Goal: Browse casually

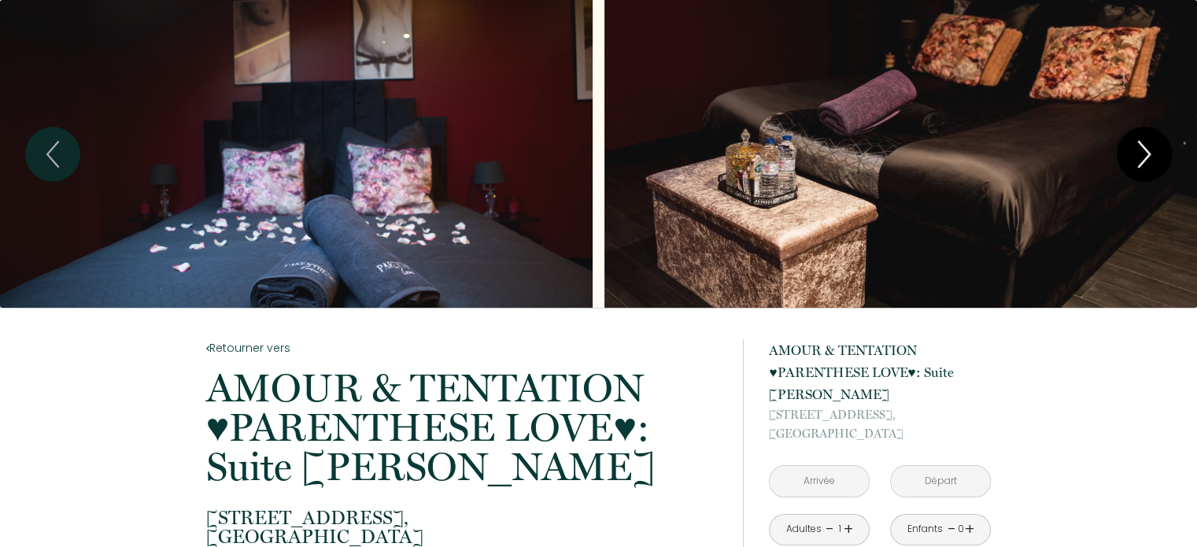
click at [1134, 157] on icon "Next" at bounding box center [1144, 154] width 33 height 47
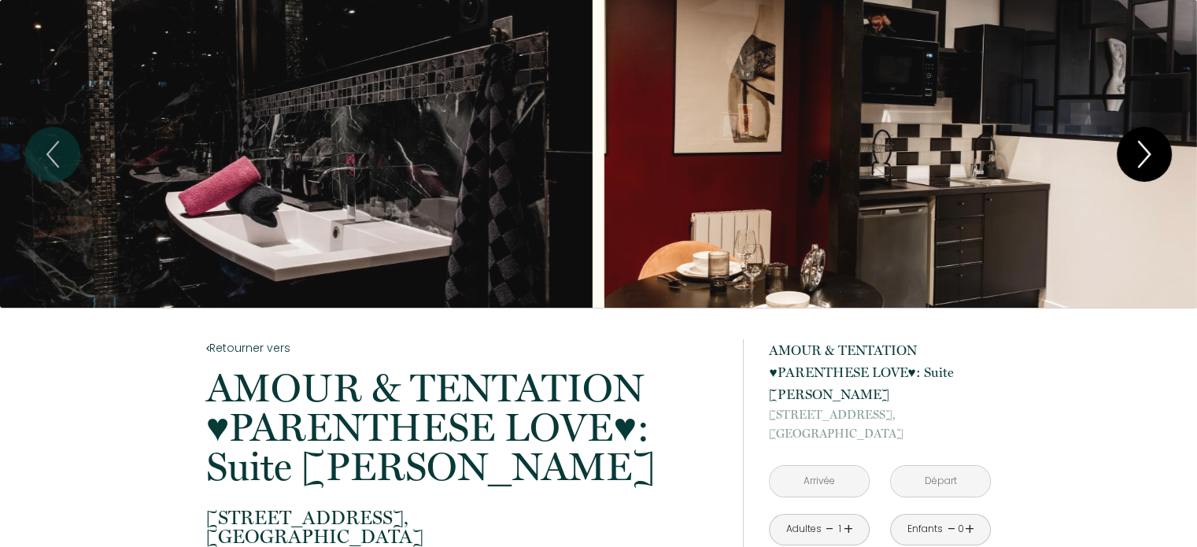
click at [1134, 157] on icon "Next" at bounding box center [1144, 154] width 33 height 47
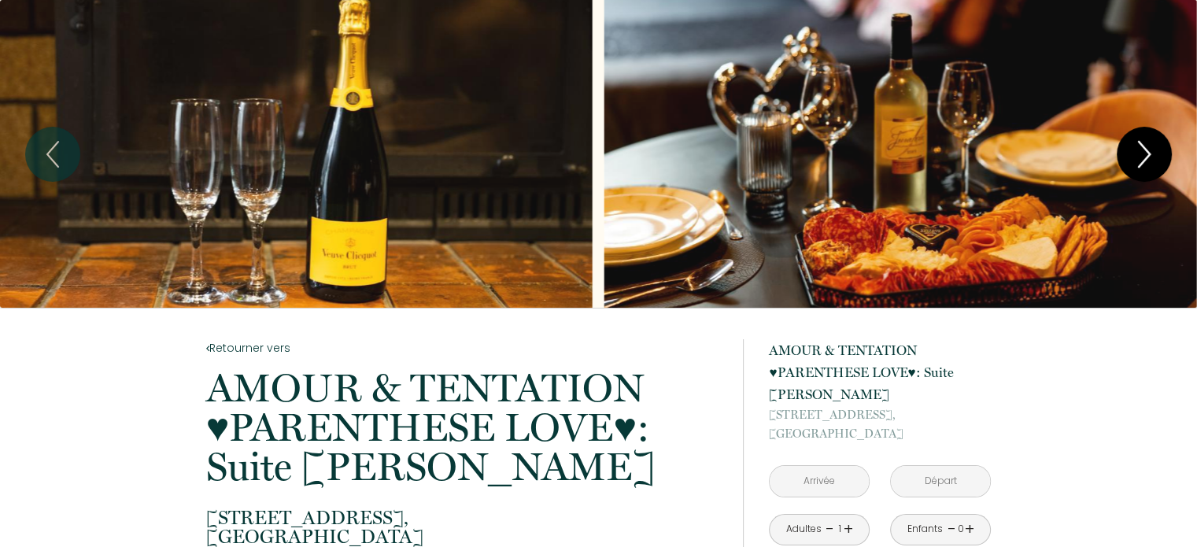
click at [1134, 157] on icon "Next" at bounding box center [1144, 154] width 33 height 47
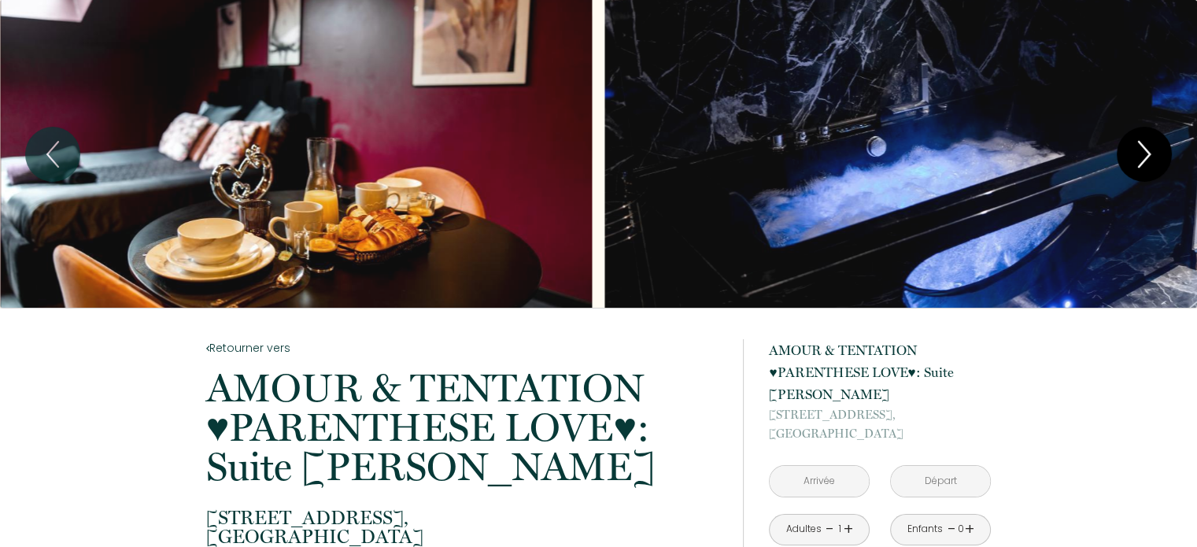
click at [1134, 157] on icon "Next" at bounding box center [1144, 154] width 33 height 47
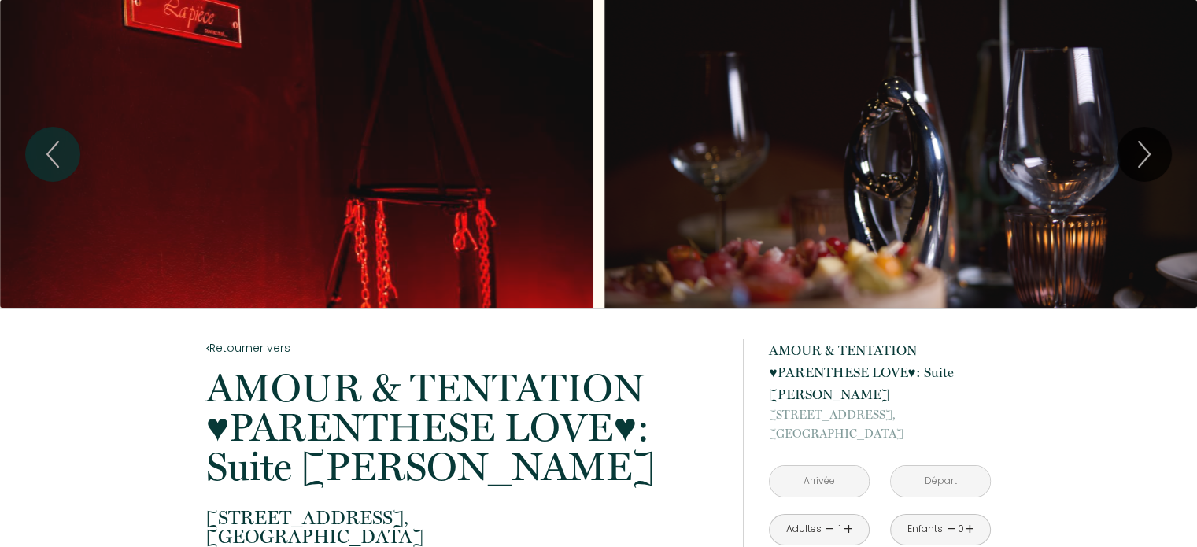
click at [466, 158] on div "Slideshow" at bounding box center [296, 154] width 593 height 308
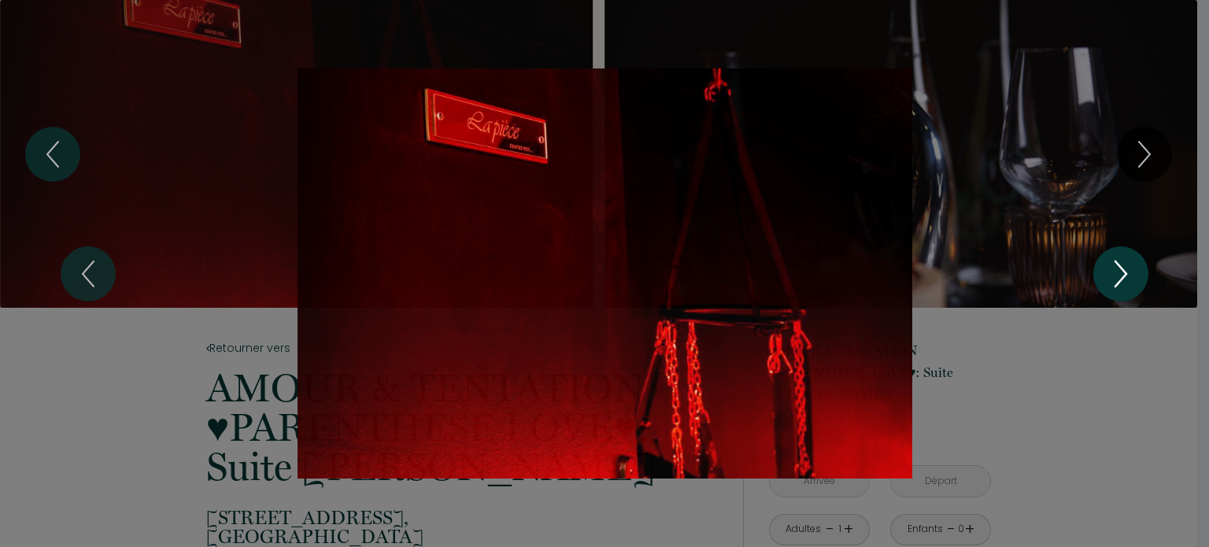
click at [1116, 276] on icon "Next" at bounding box center [1120, 273] width 33 height 47
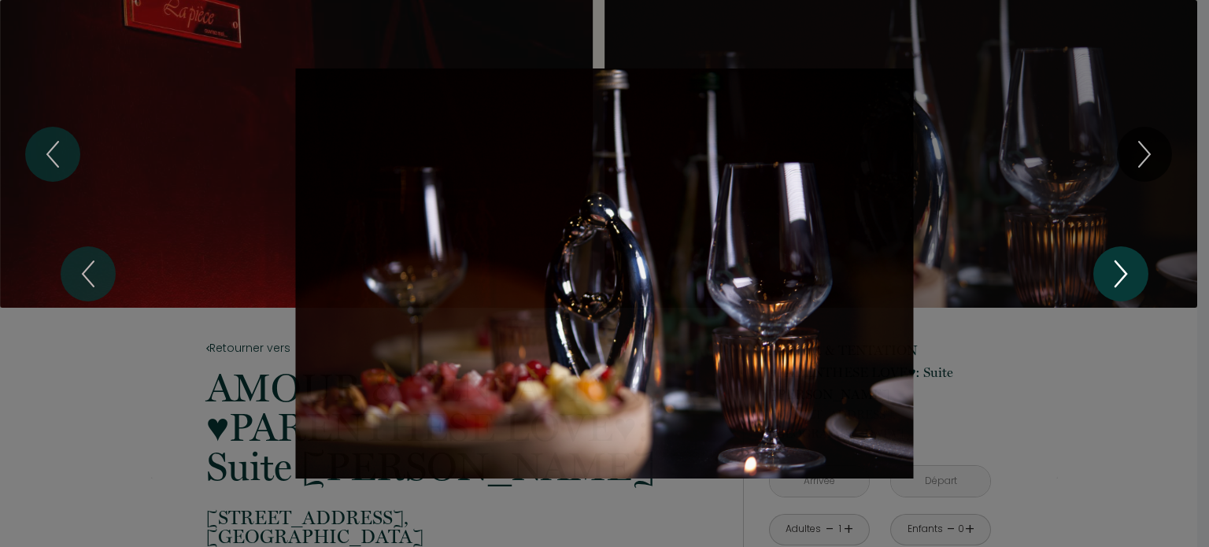
click at [1116, 276] on icon "Next" at bounding box center [1120, 273] width 33 height 47
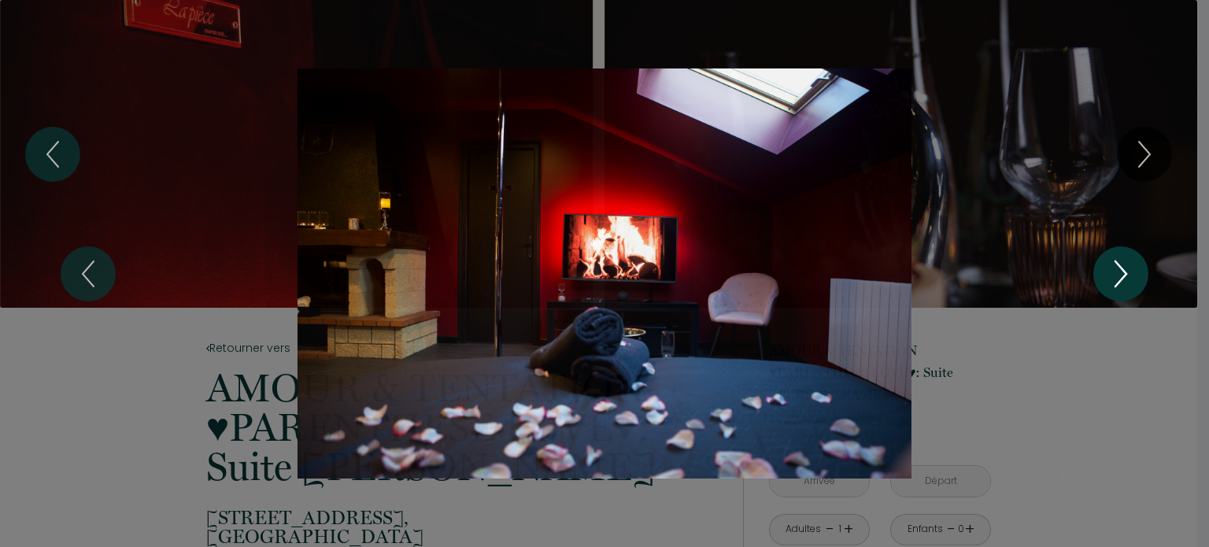
click at [1116, 276] on icon "Next" at bounding box center [1120, 273] width 33 height 47
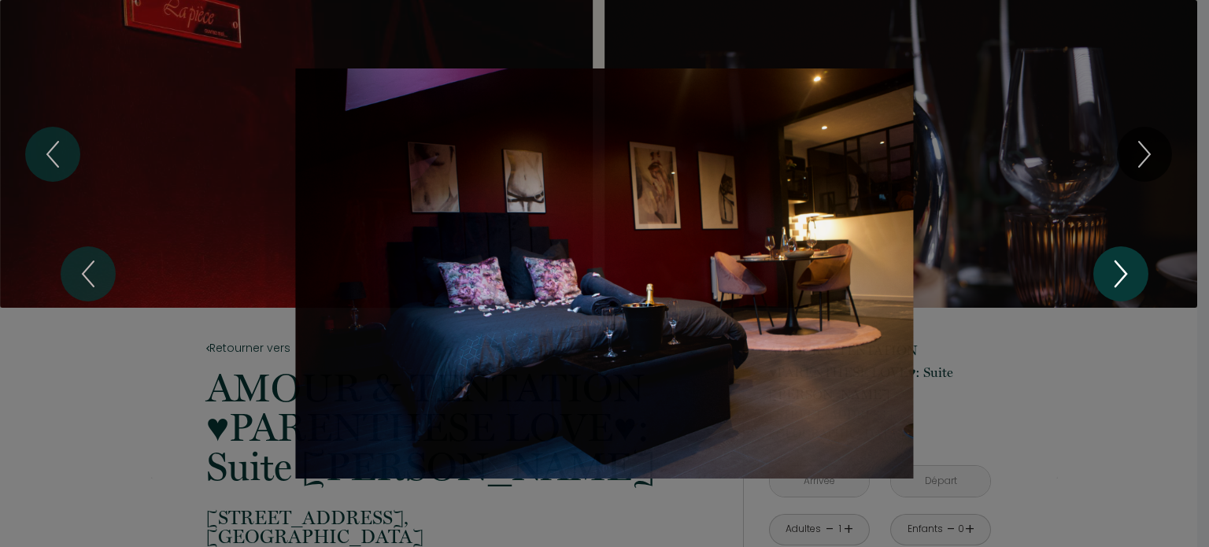
click at [1116, 276] on icon "Next" at bounding box center [1120, 273] width 33 height 47
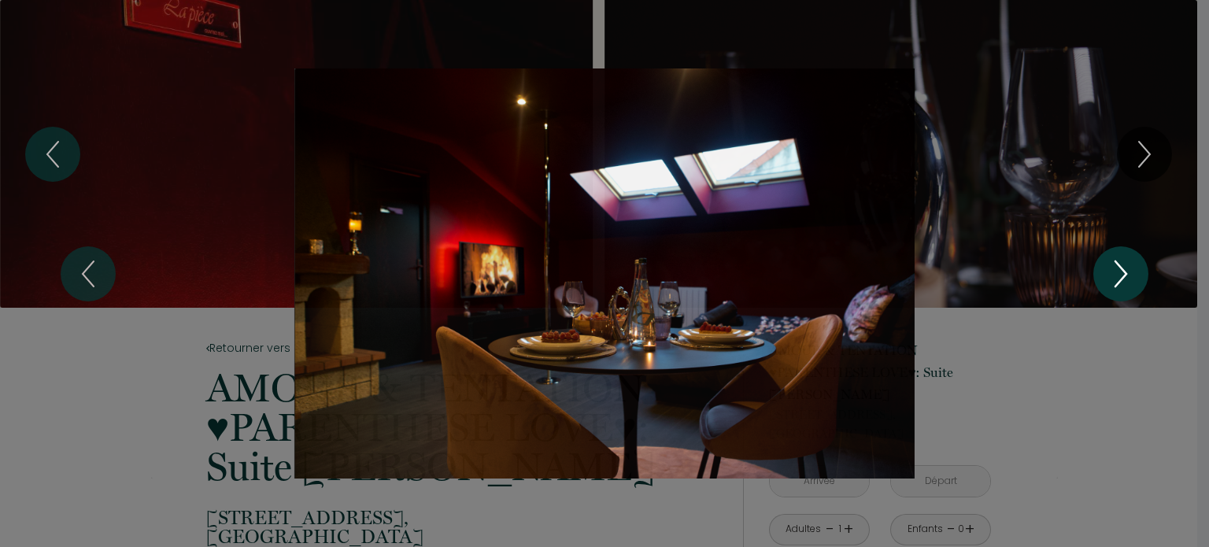
click at [1116, 276] on icon "Next" at bounding box center [1120, 273] width 33 height 47
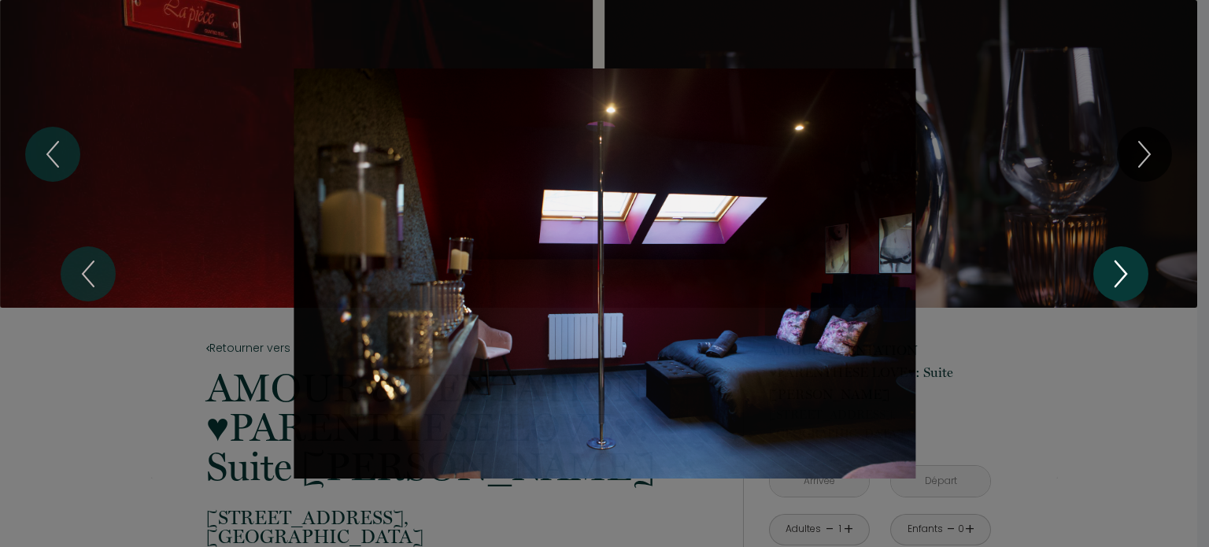
click at [1116, 276] on icon "Next" at bounding box center [1120, 273] width 33 height 47
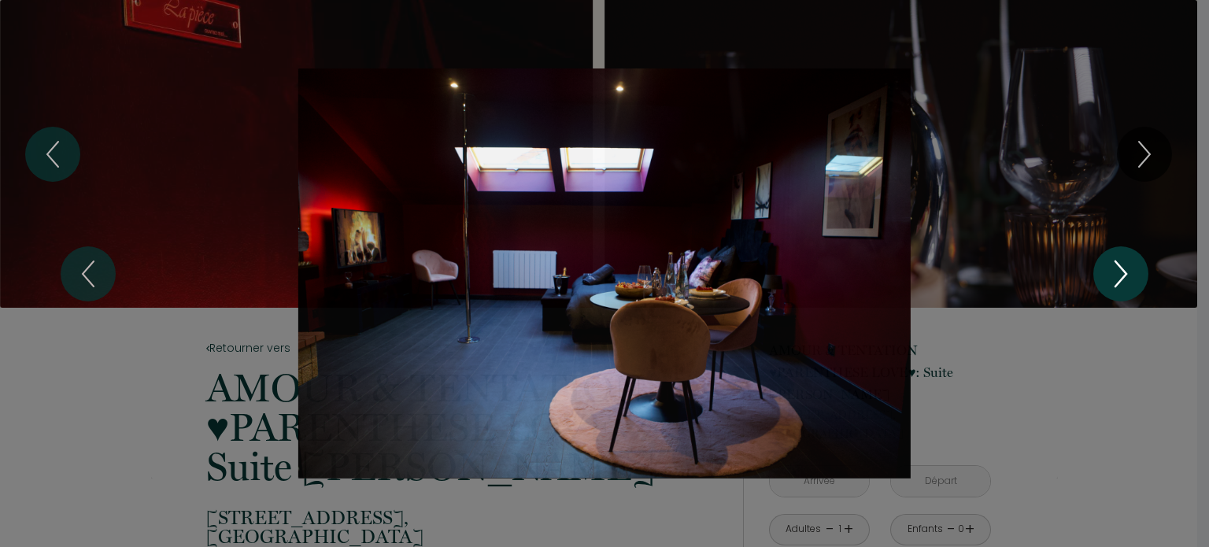
click at [1116, 276] on icon "Next" at bounding box center [1120, 273] width 33 height 47
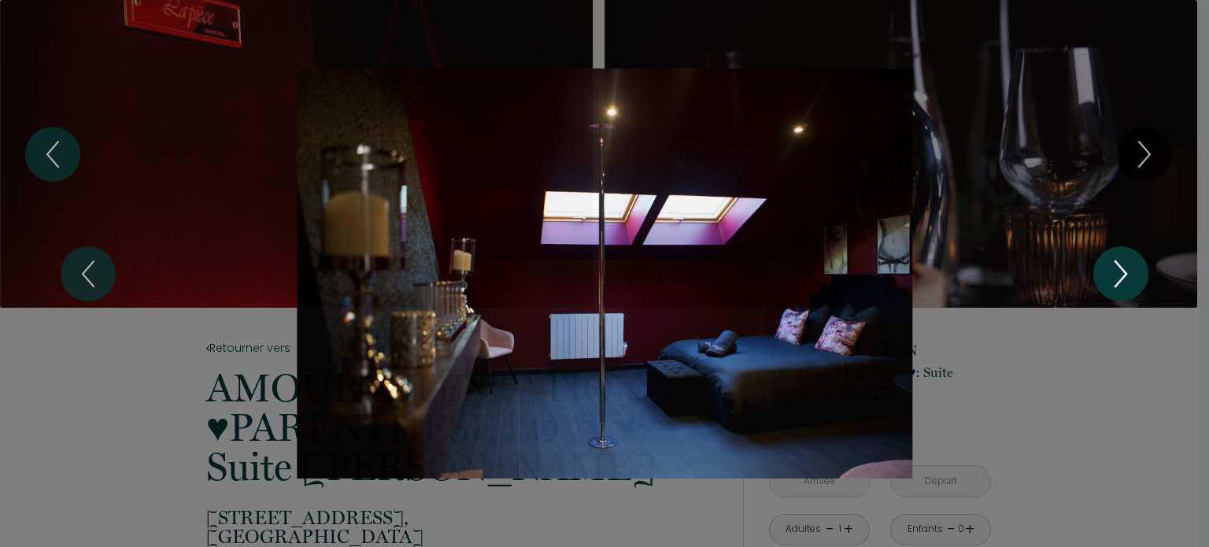
click at [1116, 276] on icon "Next" at bounding box center [1120, 273] width 33 height 47
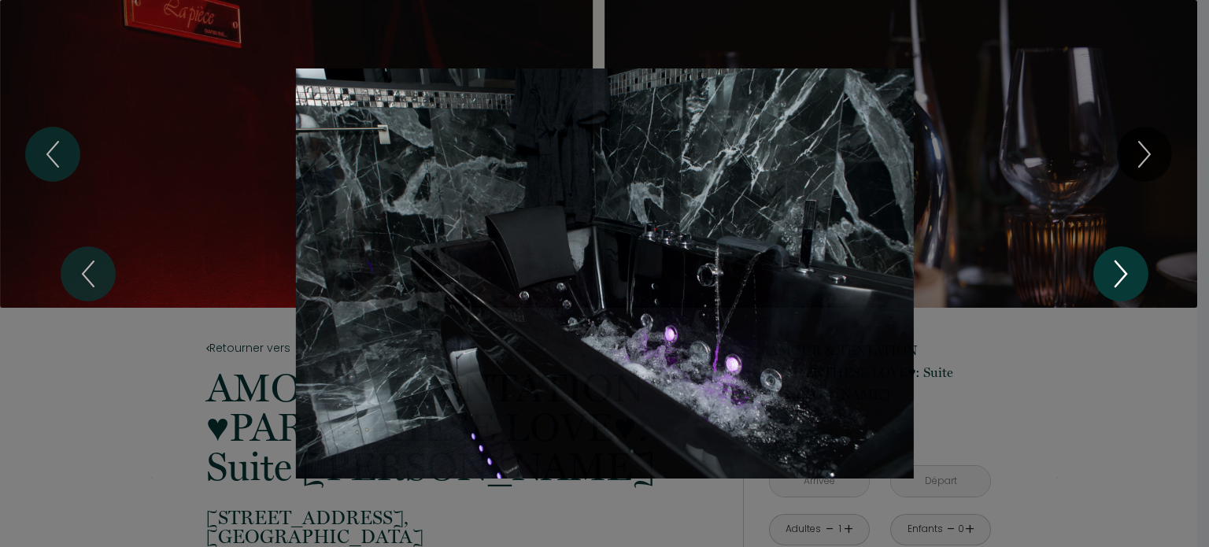
click at [1116, 276] on icon "Next" at bounding box center [1120, 273] width 33 height 47
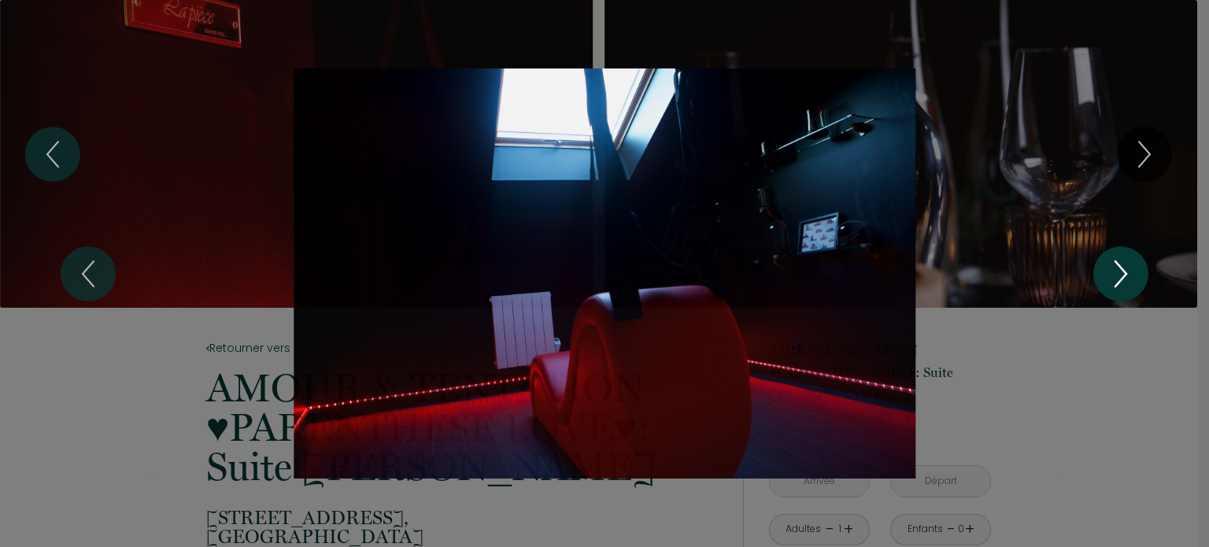
click at [1116, 276] on icon "Next" at bounding box center [1120, 273] width 33 height 47
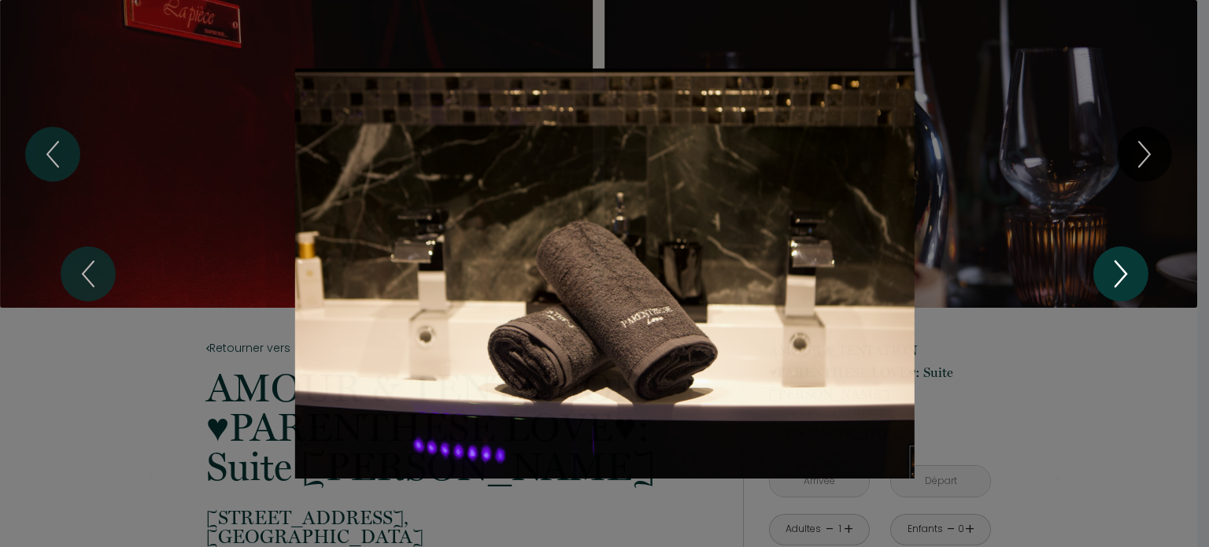
click at [1116, 276] on icon "Next" at bounding box center [1120, 273] width 33 height 47
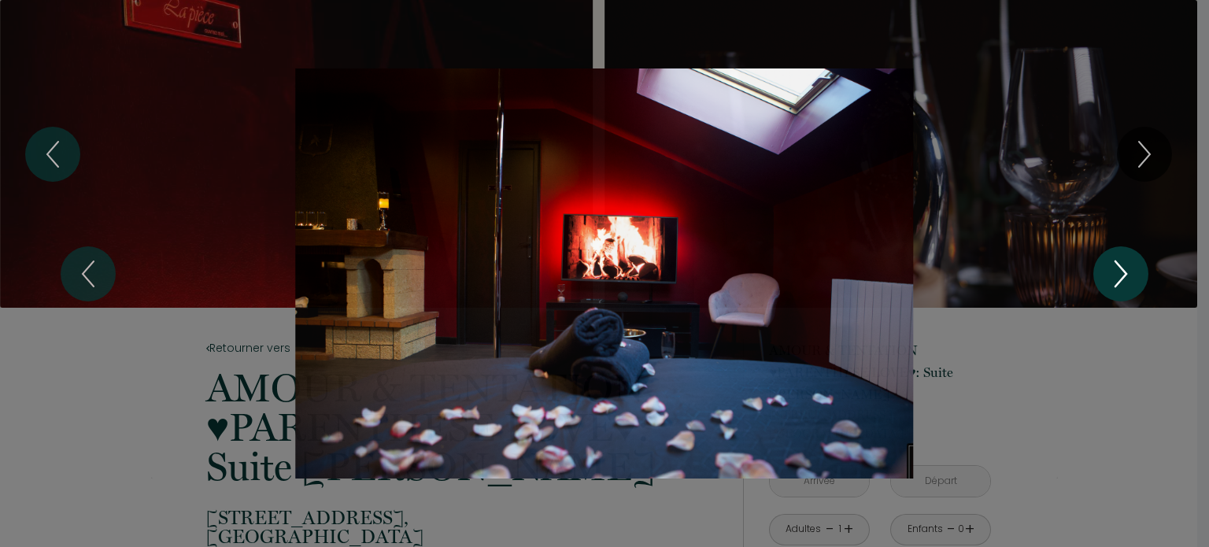
click at [1116, 276] on icon "Next" at bounding box center [1120, 273] width 33 height 47
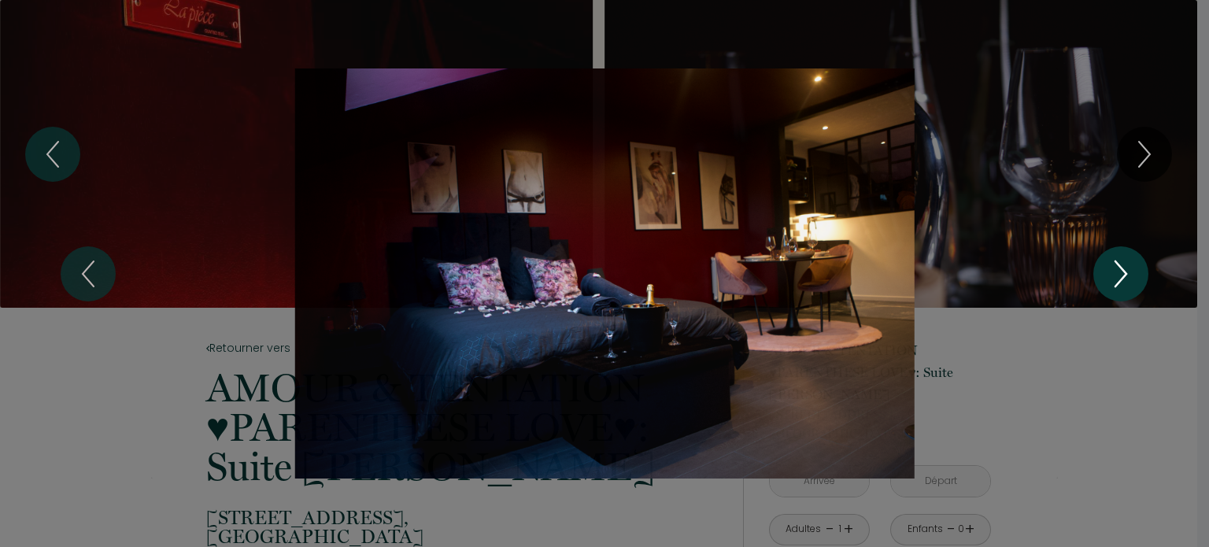
click at [1116, 276] on icon "Next" at bounding box center [1120, 273] width 33 height 47
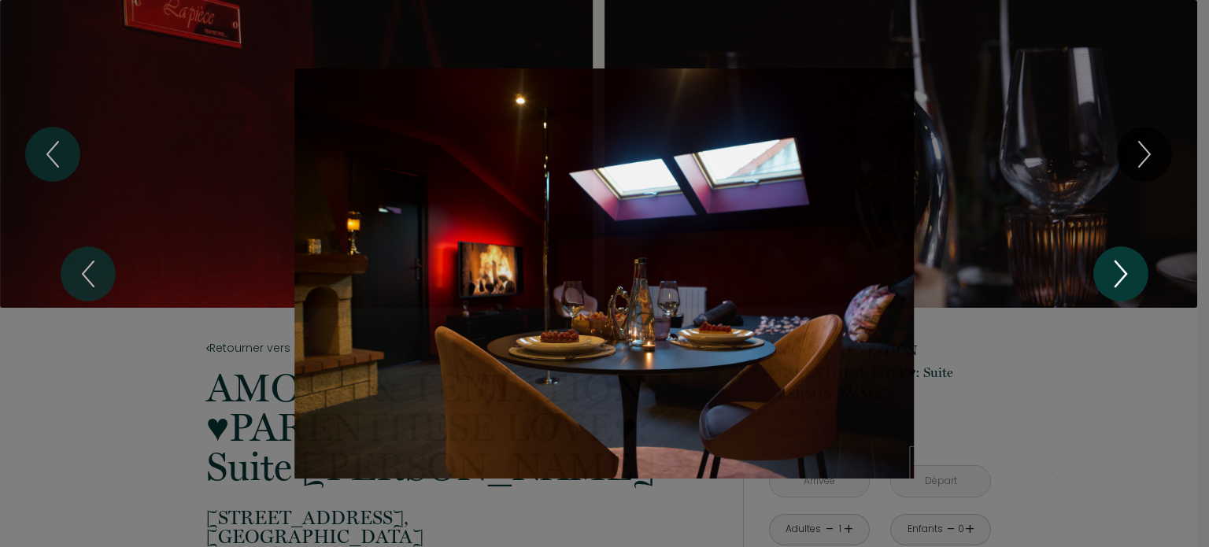
click at [1116, 276] on icon "Next" at bounding box center [1120, 273] width 33 height 47
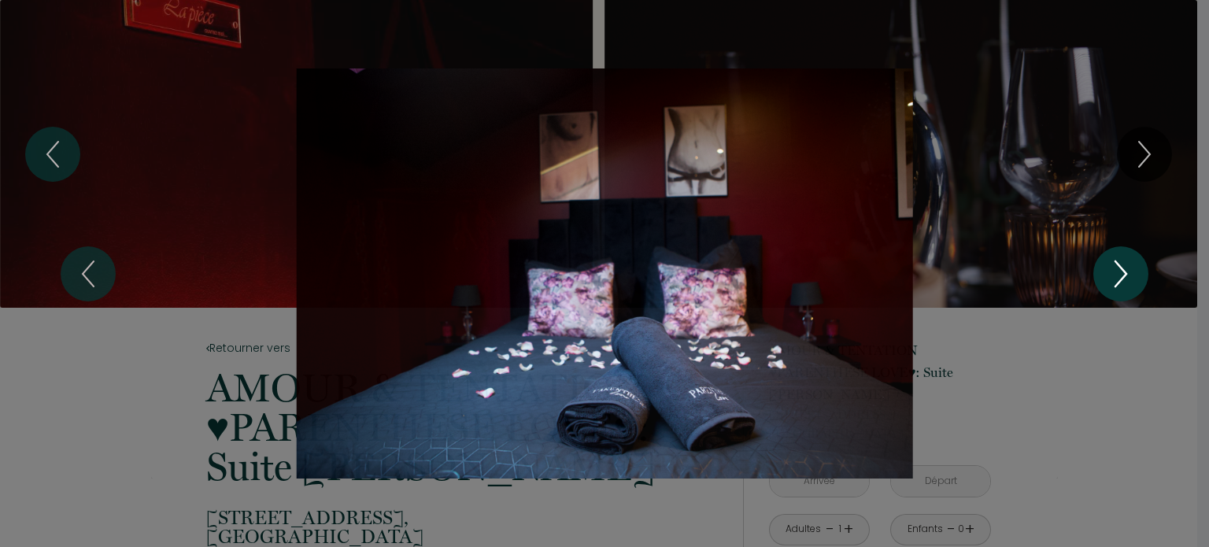
click at [1116, 276] on icon "Next" at bounding box center [1120, 273] width 33 height 47
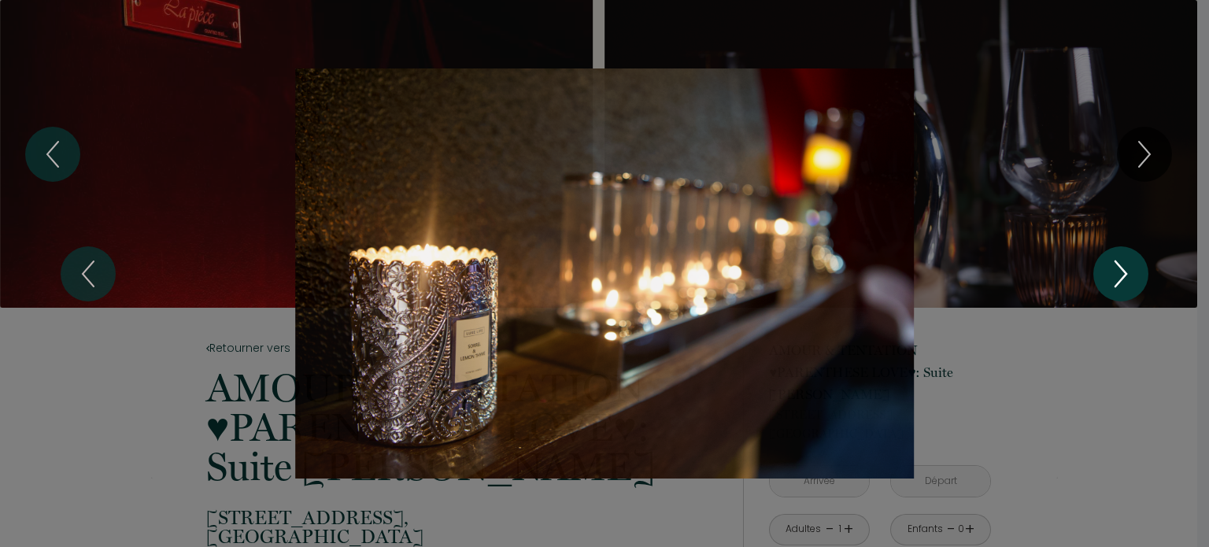
click at [1116, 276] on icon "Next" at bounding box center [1120, 273] width 33 height 47
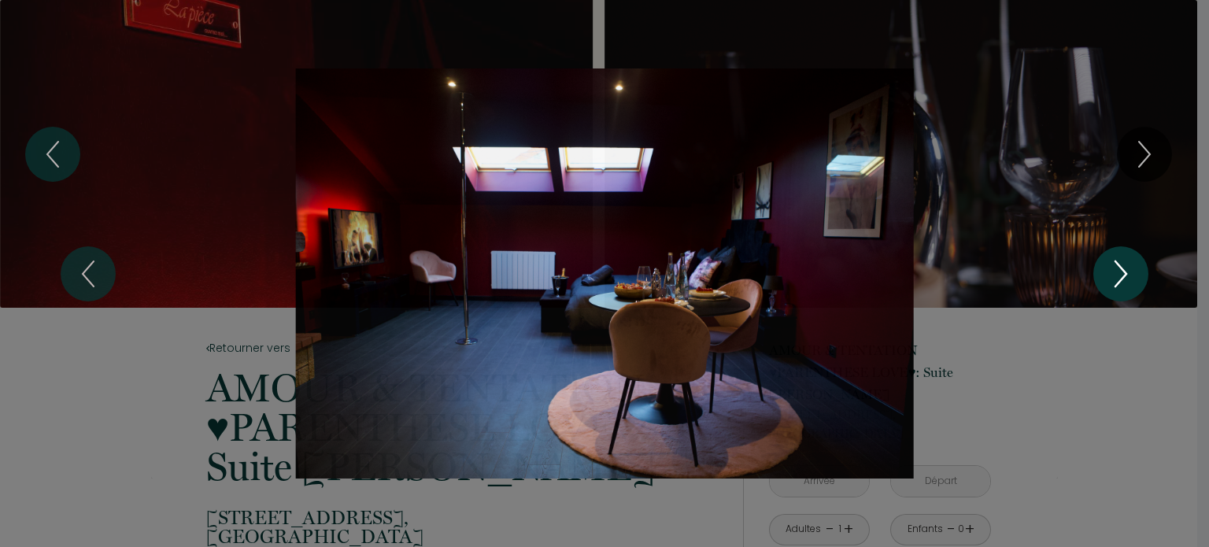
click at [1116, 276] on icon "Next" at bounding box center [1120, 273] width 33 height 47
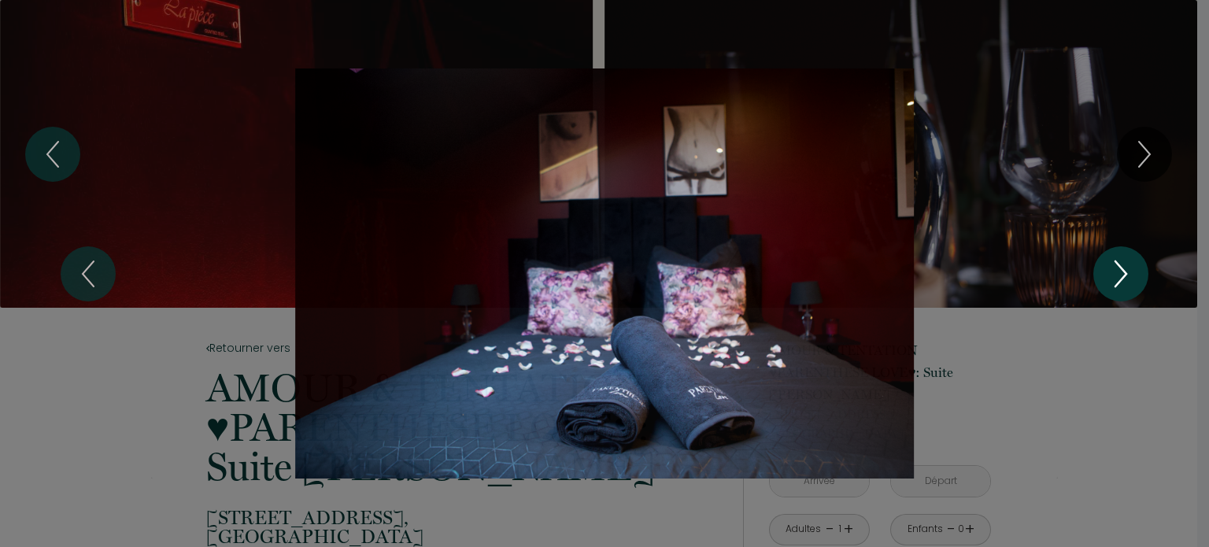
click at [1116, 276] on icon "Next" at bounding box center [1120, 273] width 33 height 47
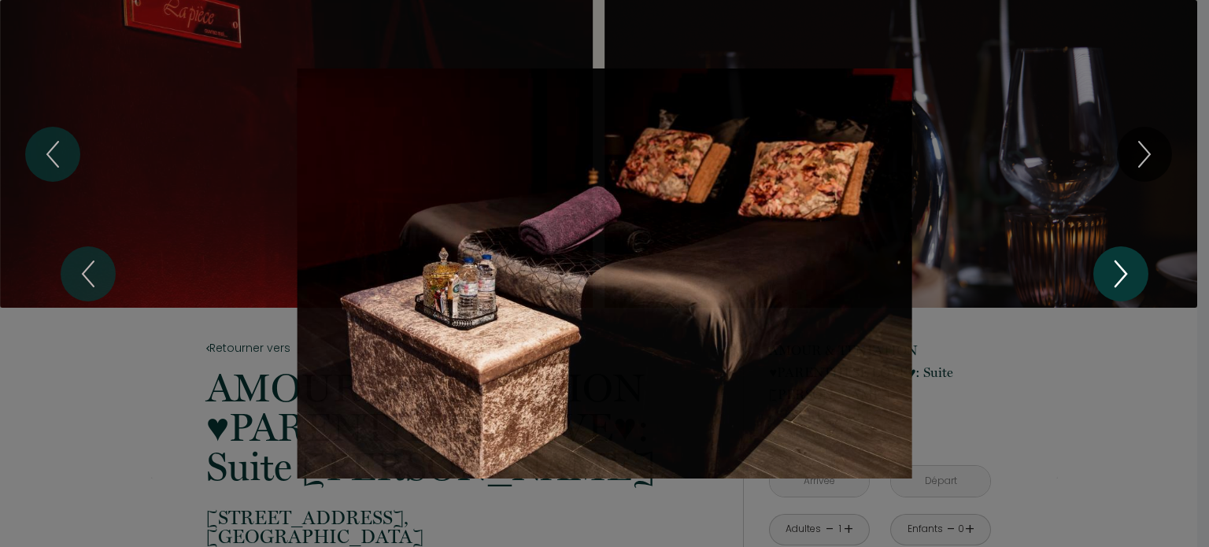
click at [1116, 276] on icon "Next" at bounding box center [1120, 273] width 33 height 47
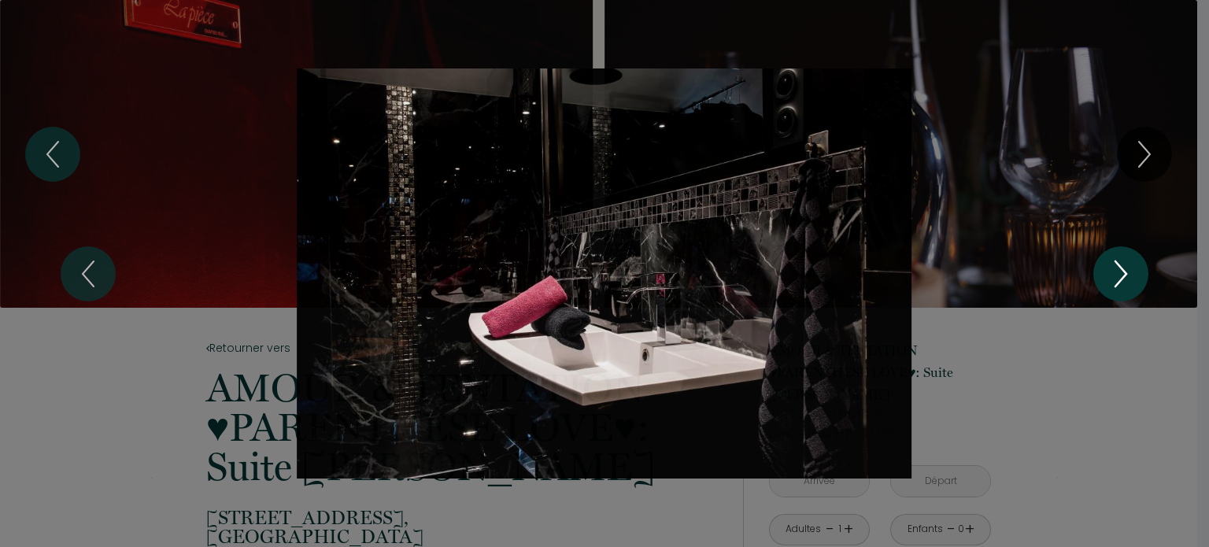
click at [1116, 276] on icon "Next" at bounding box center [1120, 273] width 33 height 47
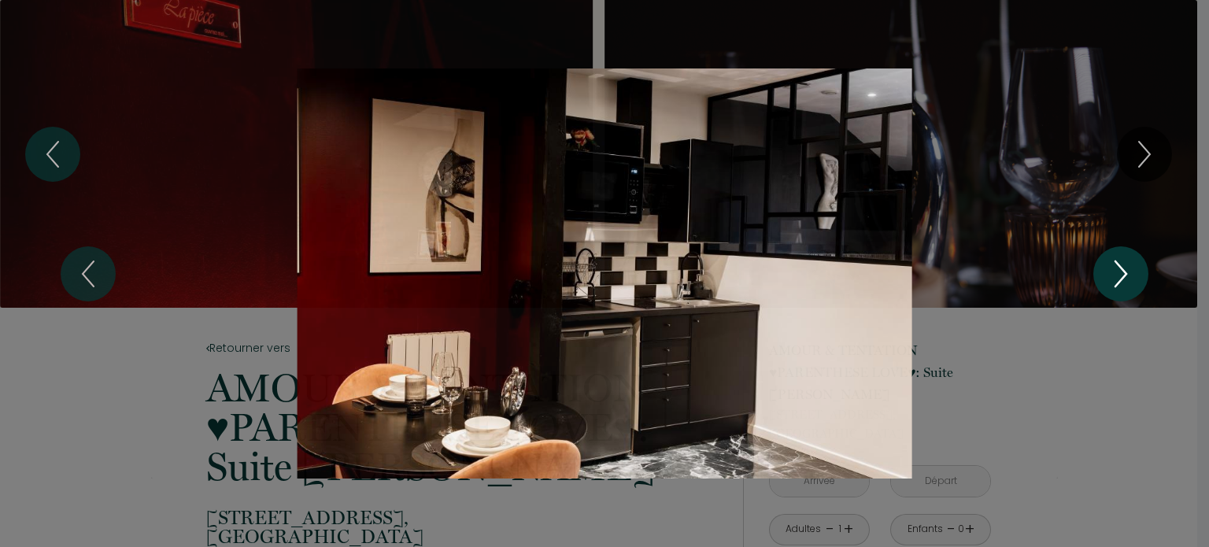
click at [1116, 276] on icon "Next" at bounding box center [1120, 273] width 33 height 47
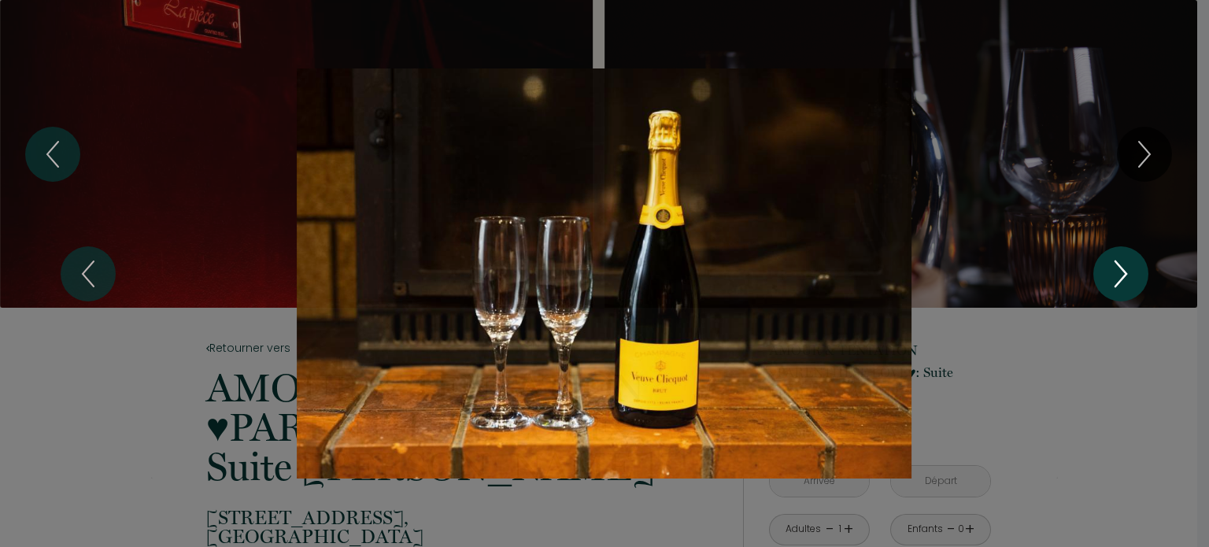
click at [1116, 276] on icon "Next" at bounding box center [1120, 273] width 33 height 47
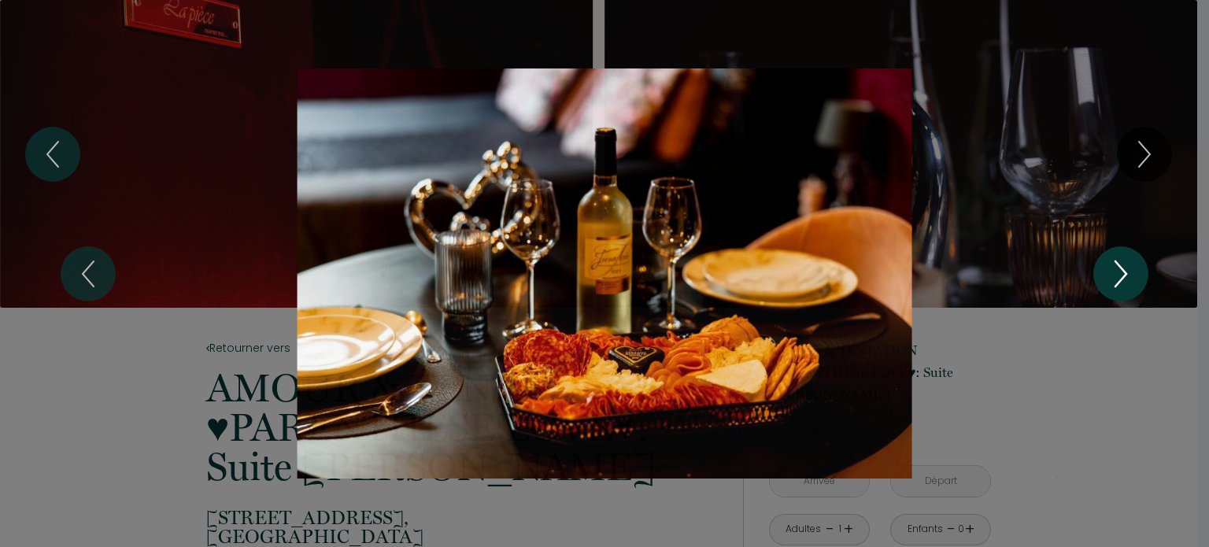
click at [1116, 276] on icon "Next" at bounding box center [1120, 273] width 33 height 47
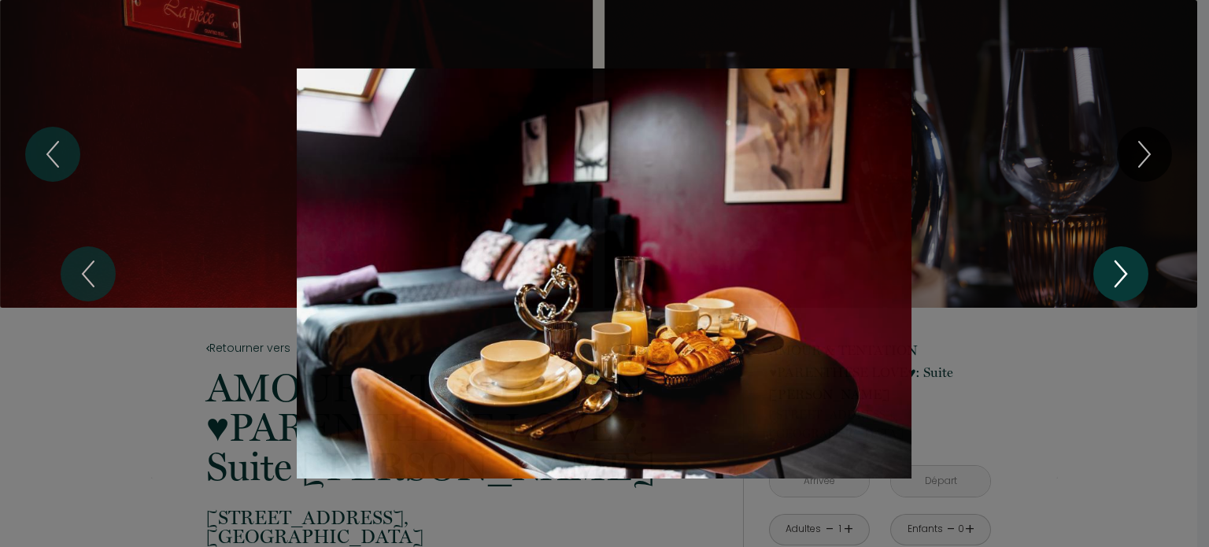
click at [1116, 276] on icon "Next" at bounding box center [1120, 273] width 33 height 47
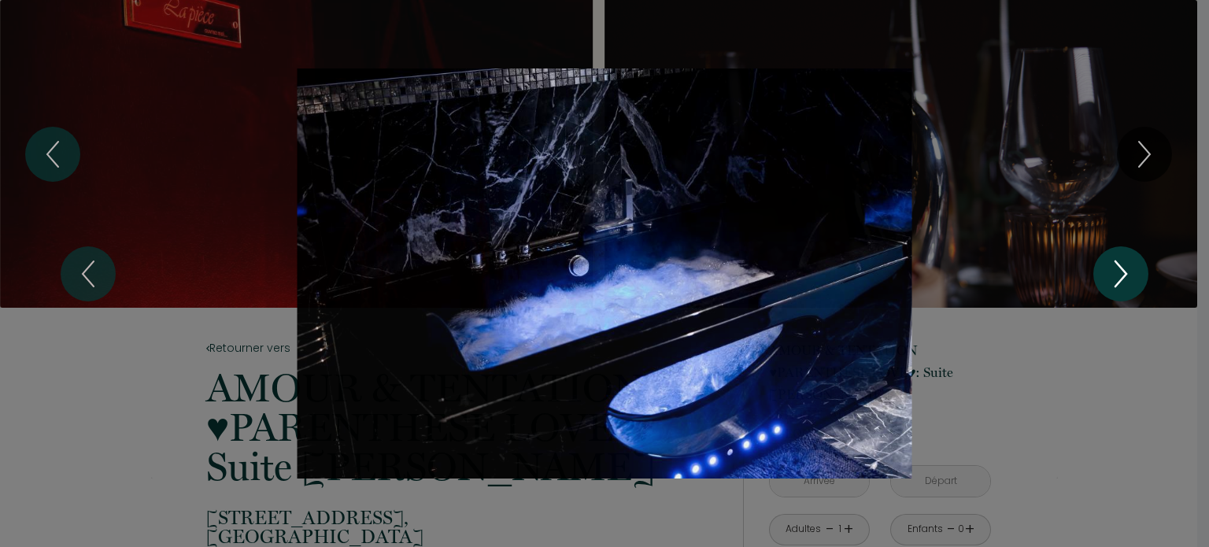
click at [1116, 276] on icon "Next" at bounding box center [1120, 273] width 33 height 47
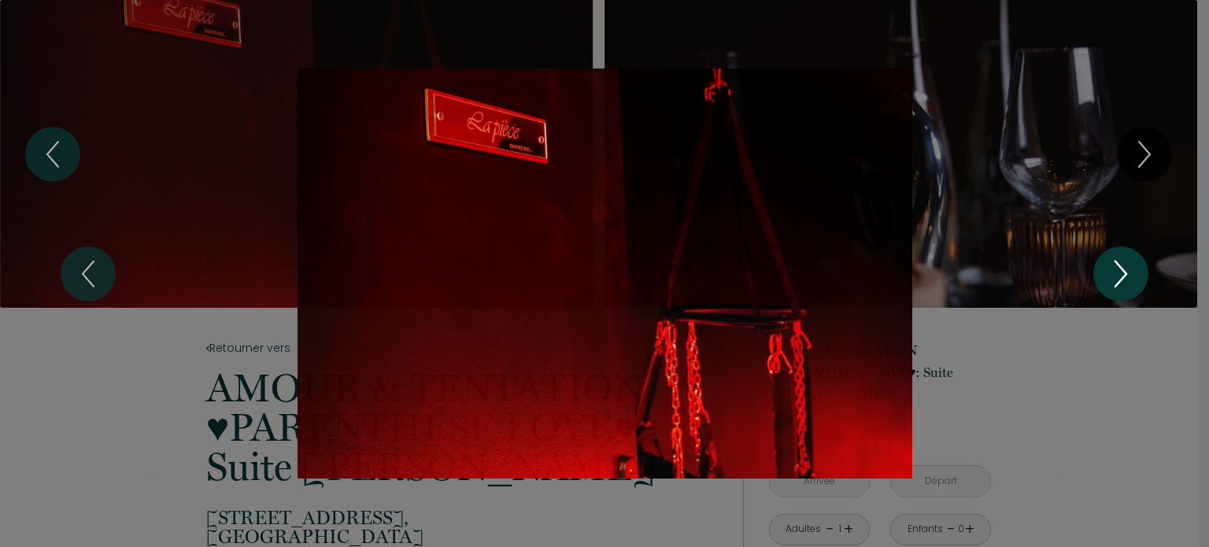
click at [1121, 272] on icon "Next" at bounding box center [1120, 273] width 33 height 47
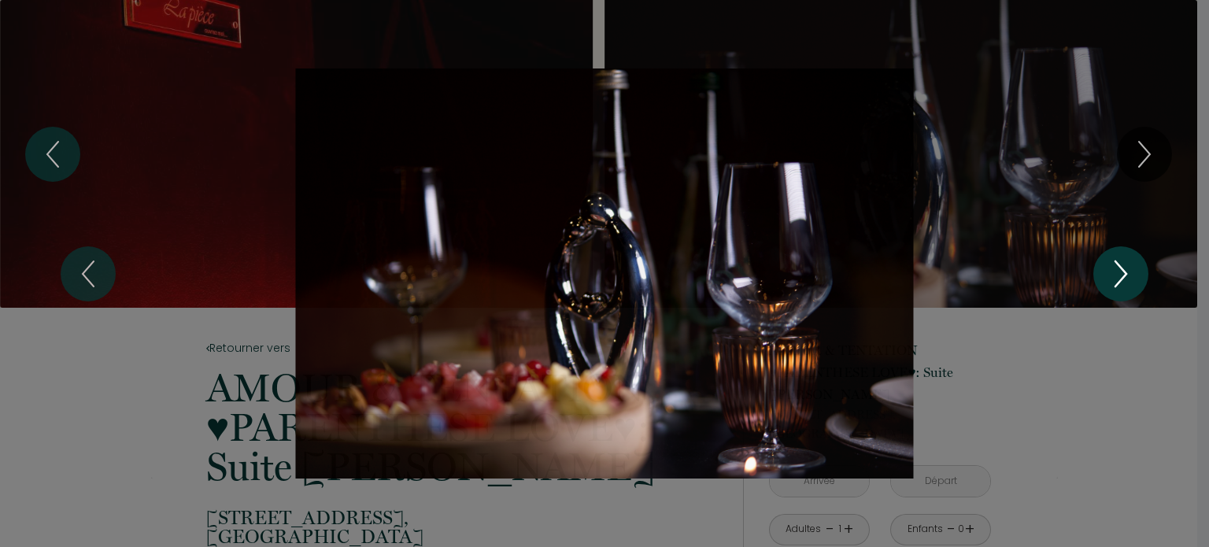
click at [1118, 272] on icon "Next" at bounding box center [1120, 273] width 33 height 47
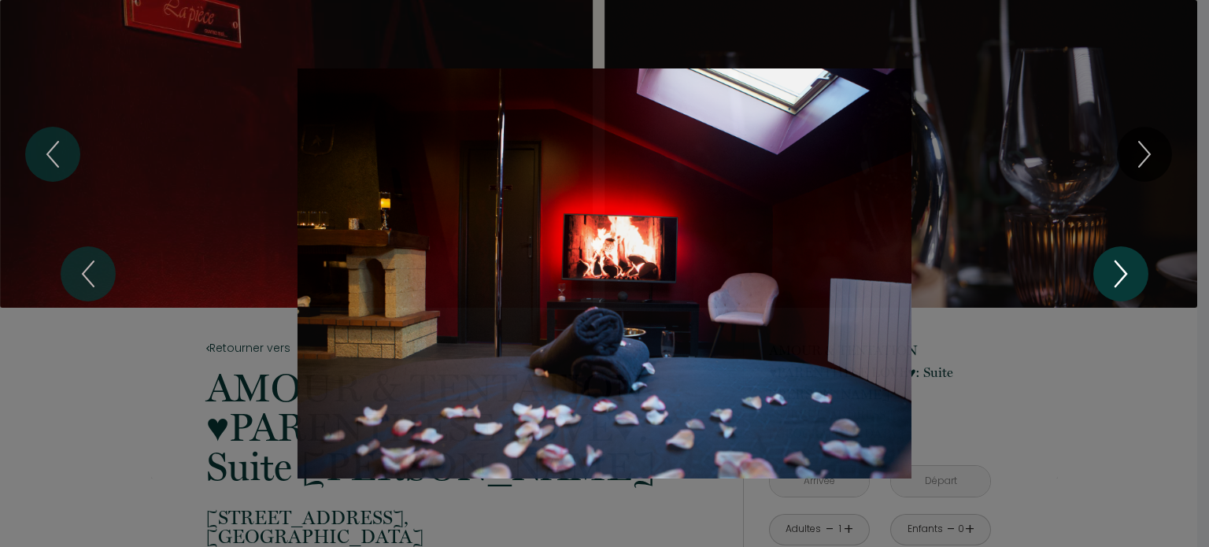
click at [1118, 272] on icon "Next" at bounding box center [1120, 273] width 33 height 47
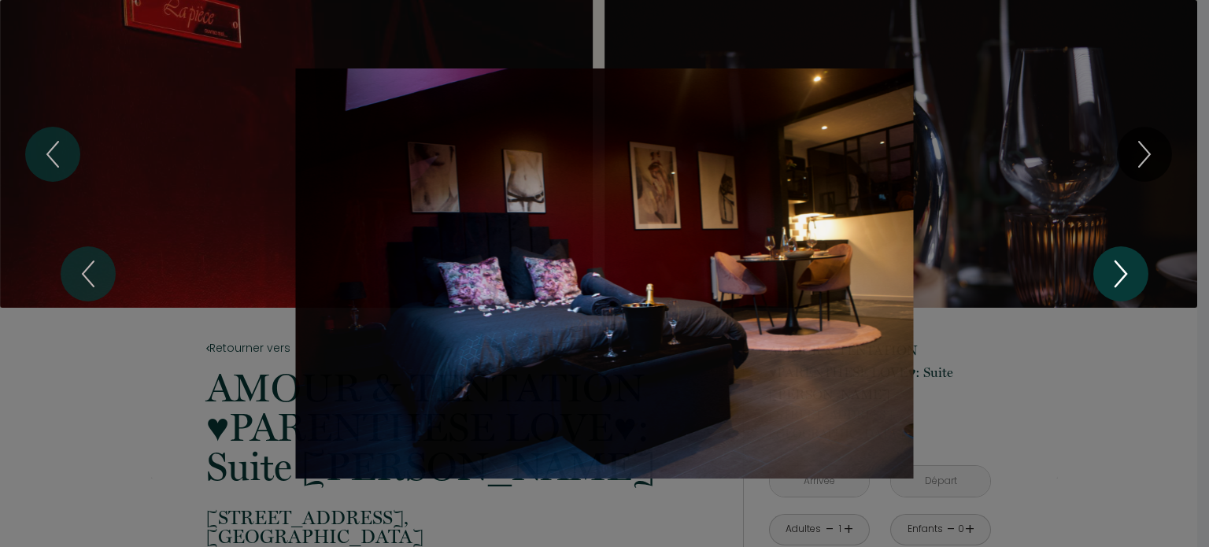
click at [1118, 272] on icon "Next" at bounding box center [1120, 273] width 33 height 47
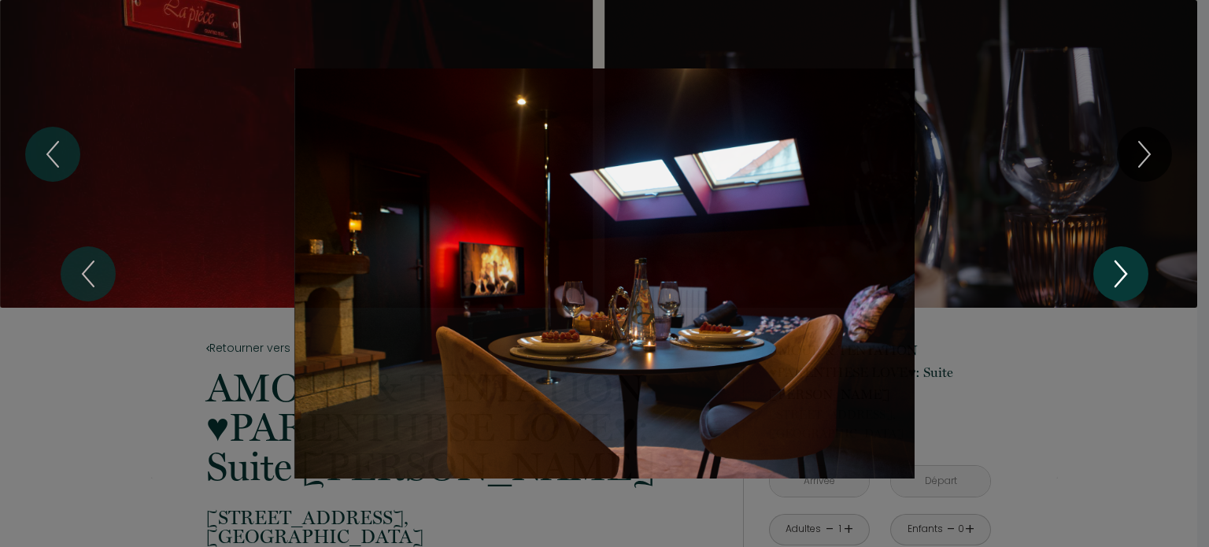
click at [1118, 272] on icon "Next" at bounding box center [1120, 273] width 33 height 47
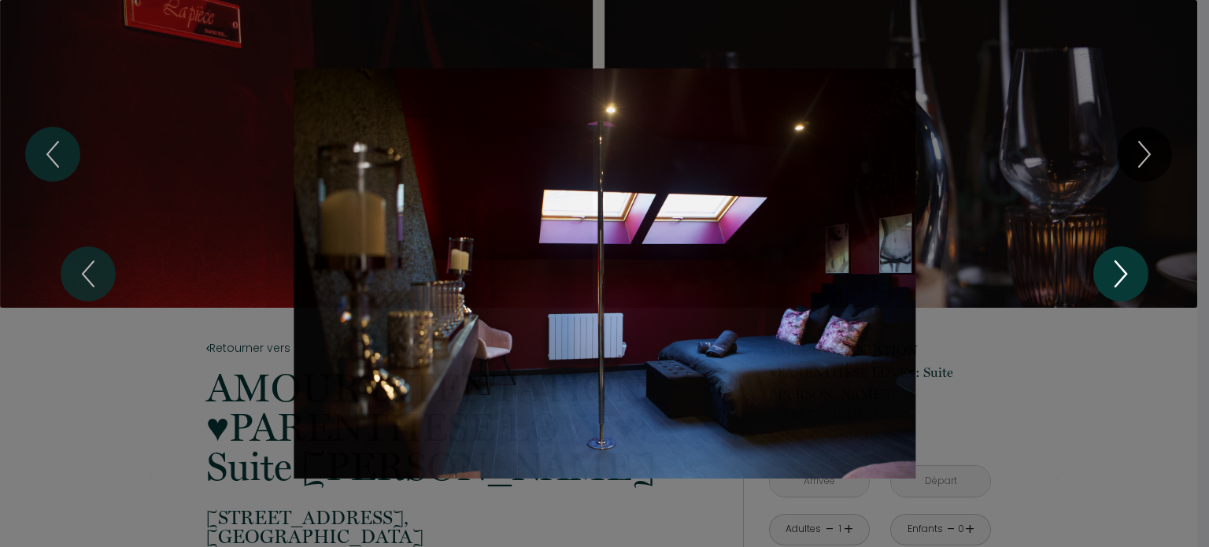
click at [1118, 272] on icon "Next" at bounding box center [1120, 273] width 33 height 47
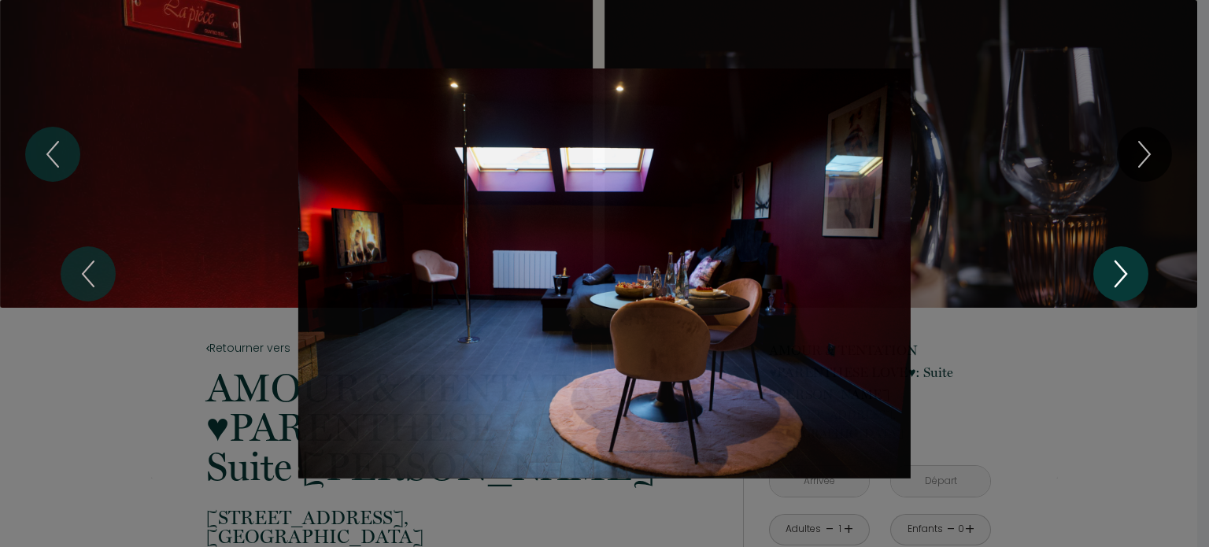
click at [1118, 272] on icon "Next" at bounding box center [1120, 273] width 33 height 47
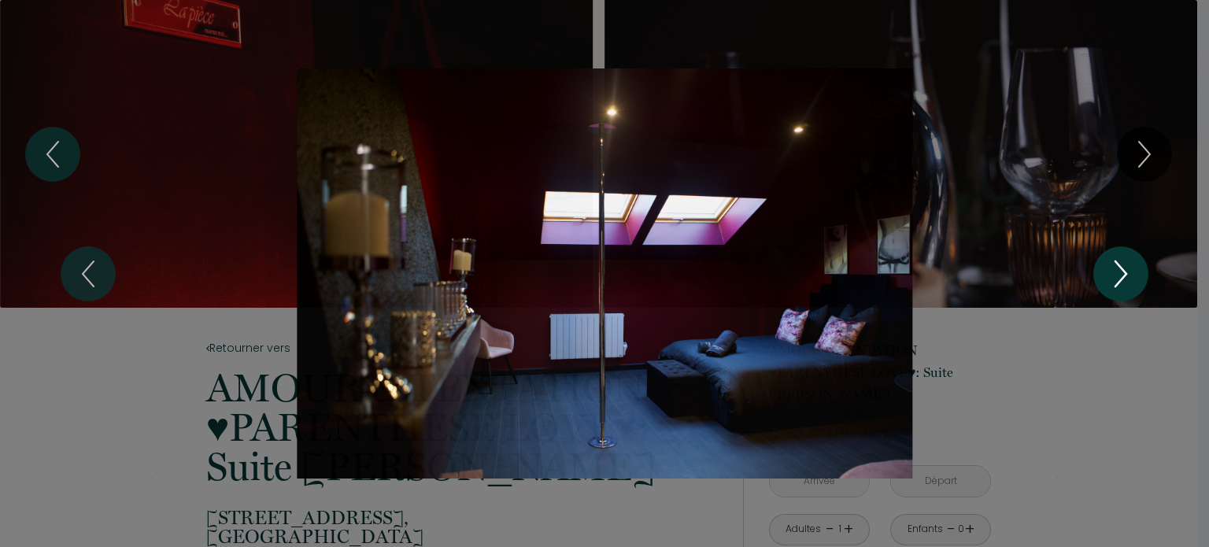
click at [1118, 272] on icon "Next" at bounding box center [1120, 273] width 33 height 47
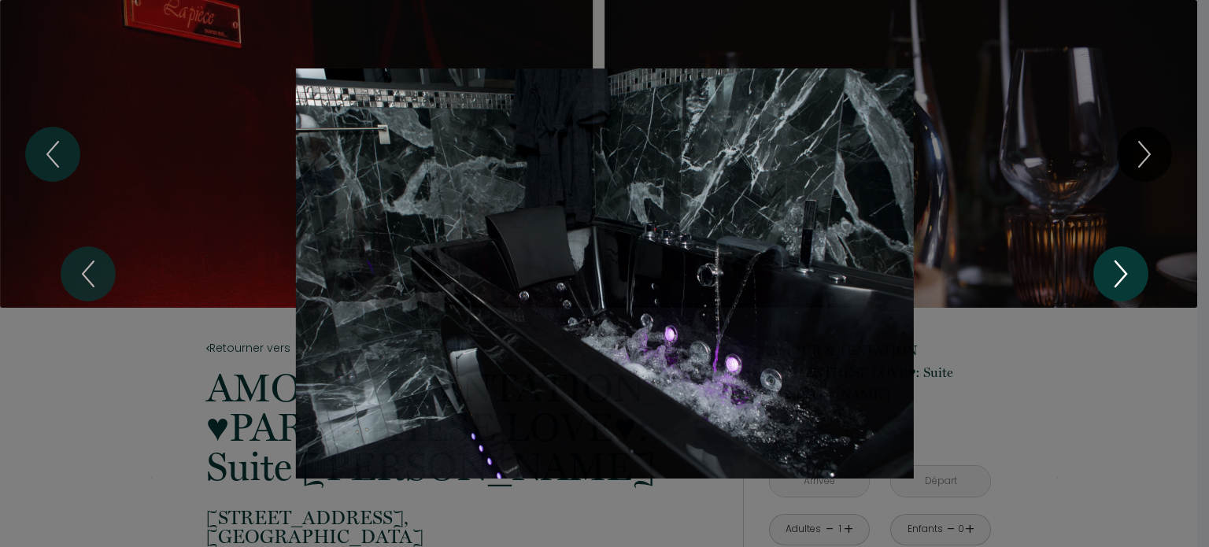
drag, startPoint x: 1118, startPoint y: 272, endPoint x: 1134, endPoint y: 256, distance: 22.8
click at [1130, 264] on icon "Next" at bounding box center [1120, 273] width 33 height 47
